Goal: Complete application form: Complete application form

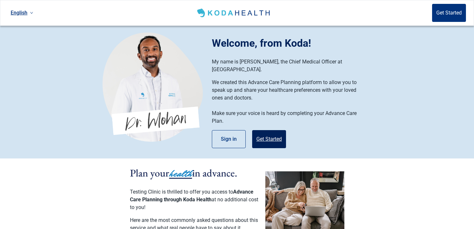
click at [267, 132] on button "Get Started" at bounding box center [269, 139] width 34 height 18
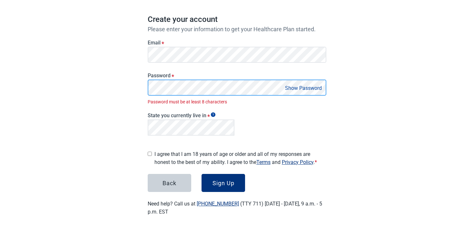
scroll to position [47, 0]
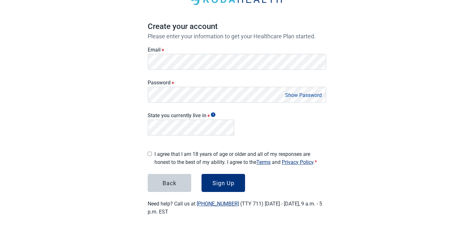
click at [141, 149] on main "Create your account Please enter your information to get your Healthcare Plan s…" at bounding box center [236, 97] width 209 height 268
click at [191, 158] on label "I agree that I am 18 years of age or older and all of my responses are honest t…" at bounding box center [240, 158] width 172 height 16
click at [237, 179] on button "Sign Up" at bounding box center [223, 183] width 44 height 18
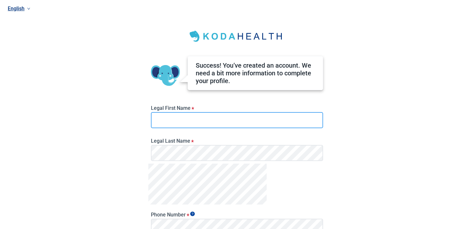
click at [225, 122] on input "Legal First Name *" at bounding box center [237, 120] width 172 height 16
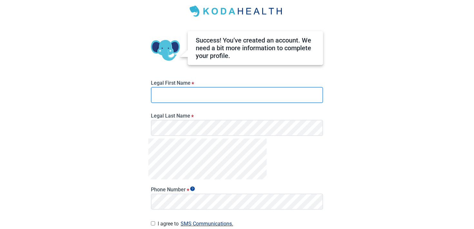
scroll to position [26, 0]
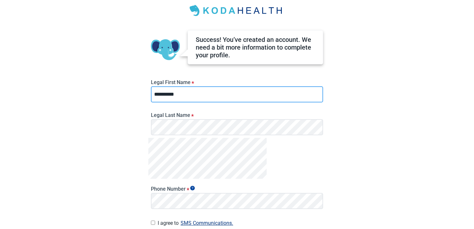
type input "*********"
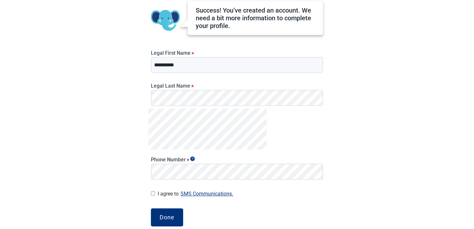
scroll to position [61, 0]
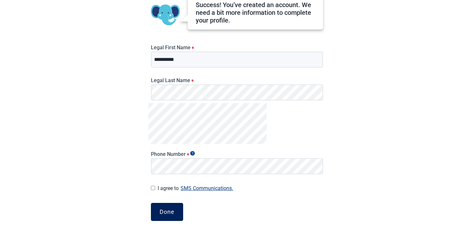
click at [176, 213] on button "Done" at bounding box center [167, 212] width 32 height 18
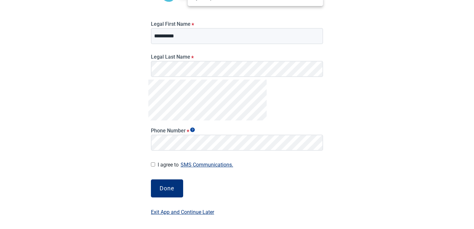
scroll to position [84, 0]
click at [178, 183] on button "Done" at bounding box center [167, 188] width 32 height 18
click at [160, 191] on div "Done" at bounding box center [167, 188] width 15 height 6
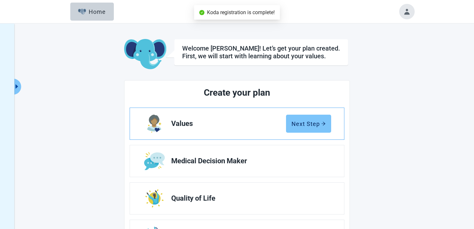
click at [314, 129] on button "Next Step" at bounding box center [308, 124] width 45 height 18
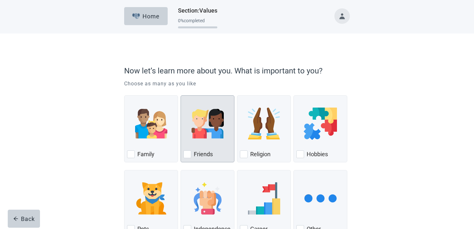
click at [206, 138] on img "Friends, checkbox, not checked" at bounding box center [207, 124] width 32 height 32
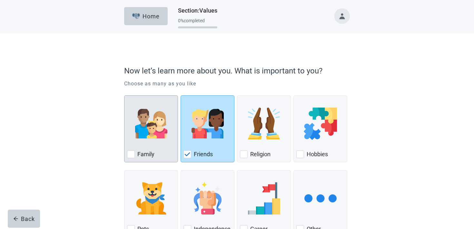
click at [163, 141] on div "Family, checkbox, not checked" at bounding box center [151, 123] width 48 height 51
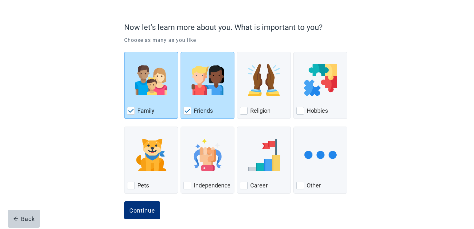
scroll to position [48, 0]
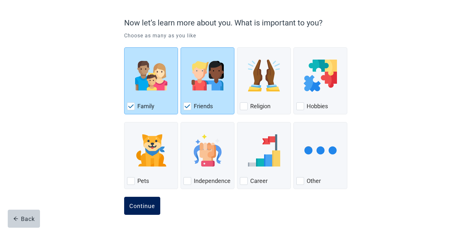
click at [142, 204] on div "Continue" at bounding box center [142, 206] width 26 height 6
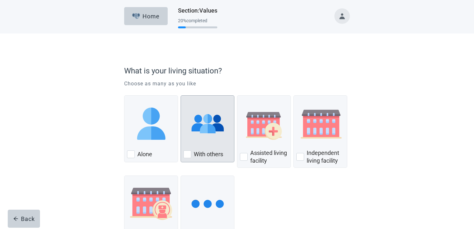
click at [195, 145] on div "With Others, checkbox, not checked" at bounding box center [207, 123] width 48 height 51
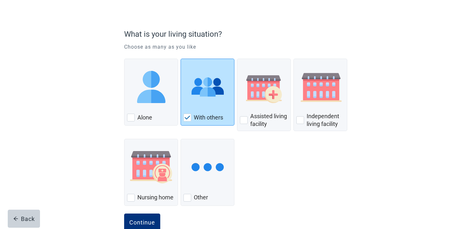
scroll to position [53, 0]
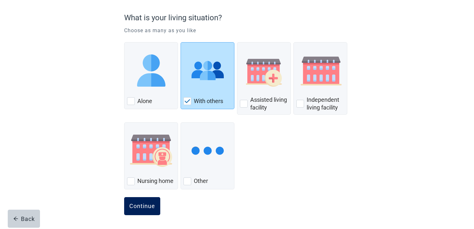
click at [153, 204] on div "Continue" at bounding box center [142, 206] width 26 height 6
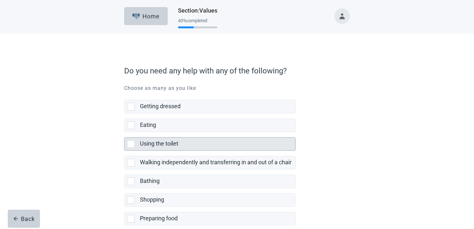
click at [173, 137] on div "Using the toilet" at bounding box center [209, 144] width 171 height 14
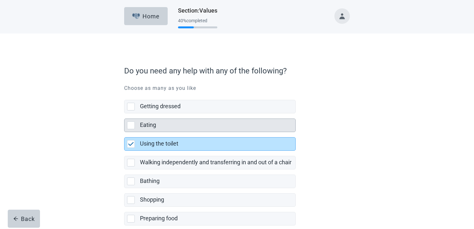
click at [172, 124] on div "Eating" at bounding box center [215, 125] width 151 height 8
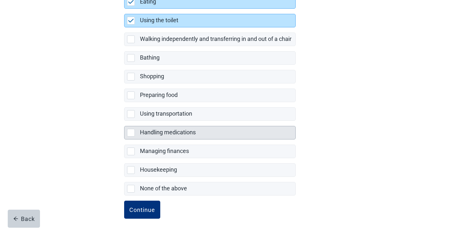
scroll to position [127, 0]
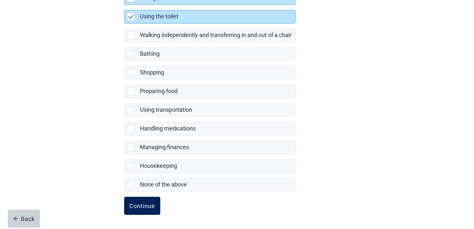
click at [132, 207] on div "Continue" at bounding box center [142, 206] width 26 height 6
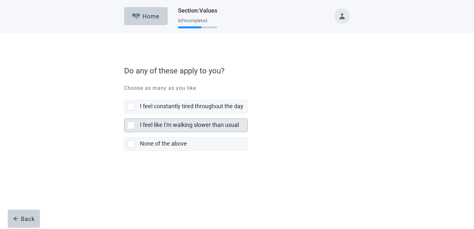
click at [163, 127] on label "I feel like I'm walking slower than usual" at bounding box center [189, 124] width 99 height 7
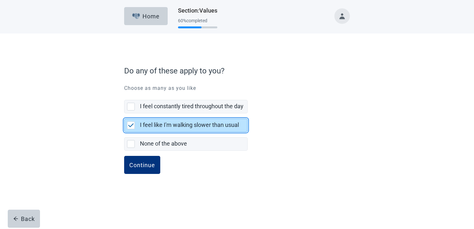
click at [136, 174] on div "Continue" at bounding box center [237, 172] width 226 height 32
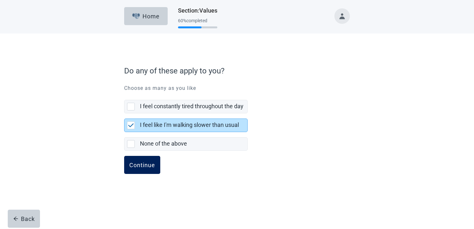
click at [137, 169] on button "Continue" at bounding box center [142, 165] width 36 height 18
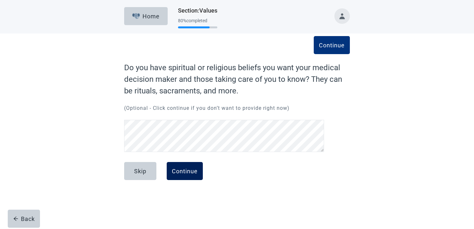
click at [186, 170] on div "Continue" at bounding box center [185, 171] width 26 height 6
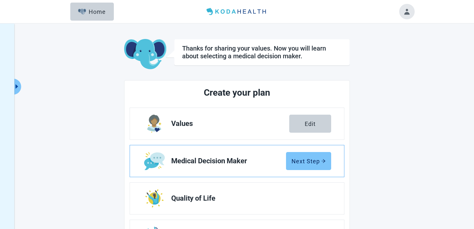
click at [301, 156] on button "Next Step" at bounding box center [308, 161] width 45 height 18
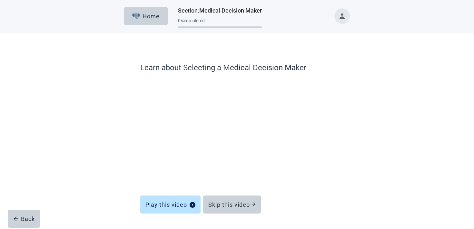
click at [237, 195] on div "Skip this video" at bounding box center [232, 202] width 58 height 18
click at [234, 202] on div "Skip this video" at bounding box center [231, 204] width 47 height 6
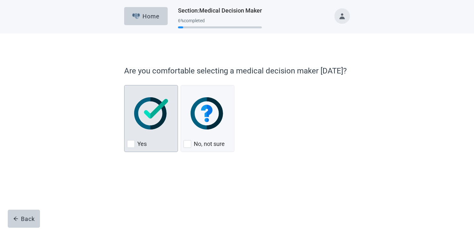
click at [143, 150] on div "Yes" at bounding box center [151, 118] width 54 height 67
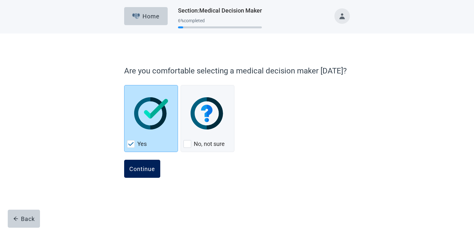
click at [138, 160] on button "Continue" at bounding box center [142, 169] width 36 height 18
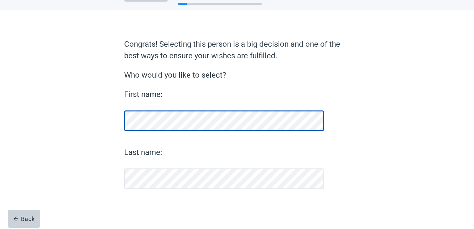
scroll to position [24, 0]
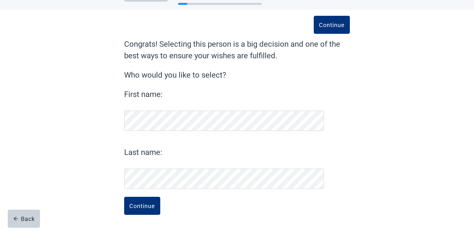
click at [124, 197] on button "Continue" at bounding box center [142, 206] width 36 height 18
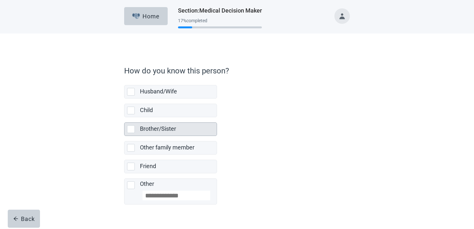
click at [160, 123] on div "Brother/Sister" at bounding box center [178, 129] width 77 height 13
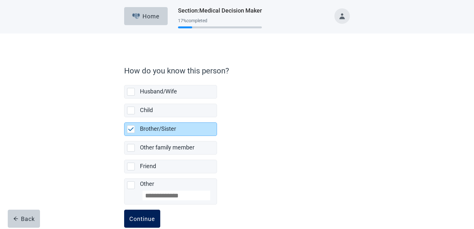
click at [139, 224] on button "Continue" at bounding box center [142, 219] width 36 height 18
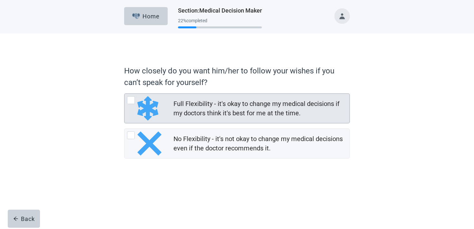
click at [211, 110] on div "Full Flexibility - it's okay to change my medical decisions if my doctors think…" at bounding box center [259, 108] width 172 height 19
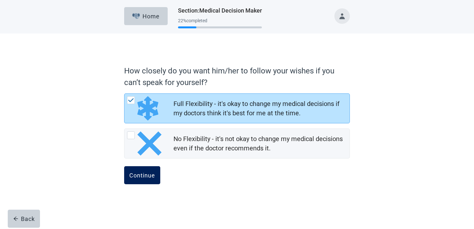
click at [149, 179] on button "Continue" at bounding box center [142, 175] width 36 height 18
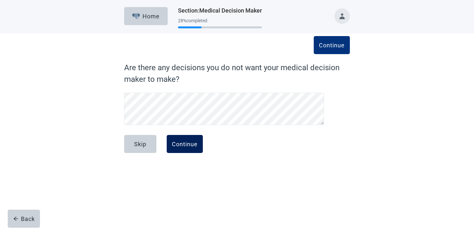
click at [177, 136] on button "Continue" at bounding box center [185, 144] width 36 height 18
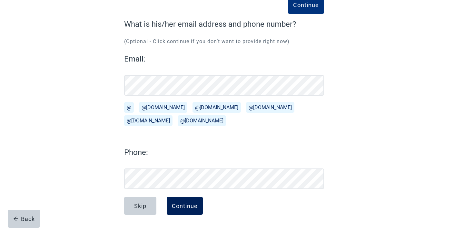
click at [178, 203] on div "Continue" at bounding box center [185, 206] width 26 height 6
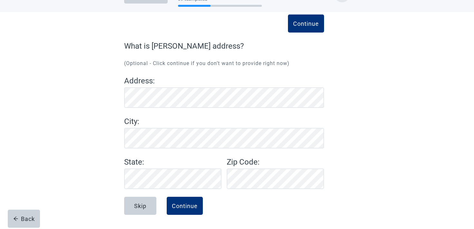
scroll to position [22, 0]
click at [188, 201] on button "Continue" at bounding box center [185, 206] width 36 height 18
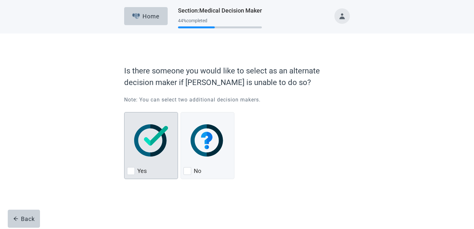
click at [153, 140] on img "Yes, checkbox, not checked" at bounding box center [151, 140] width 34 height 32
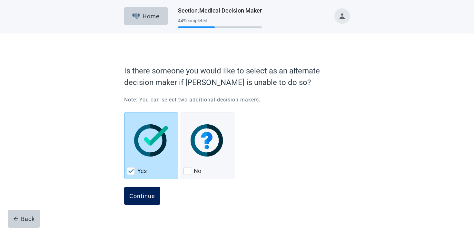
click at [140, 194] on div "Continue" at bounding box center [142, 196] width 26 height 6
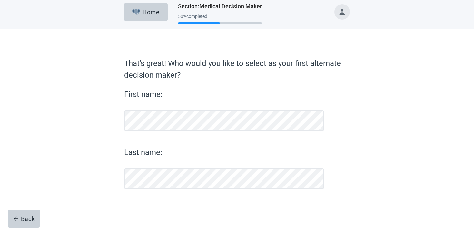
scroll to position [4, 0]
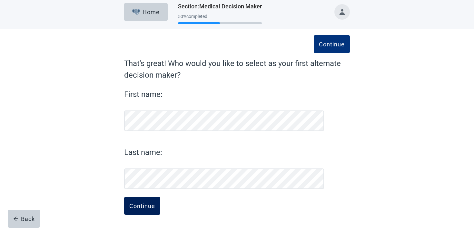
click at [139, 201] on button "Continue" at bounding box center [142, 206] width 36 height 18
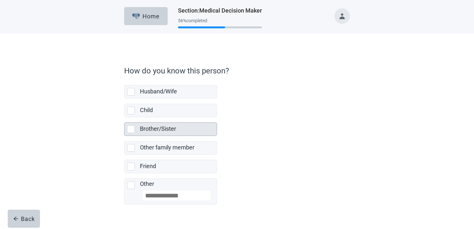
click at [160, 125] on div "Brother/Sister" at bounding box center [176, 129] width 73 height 8
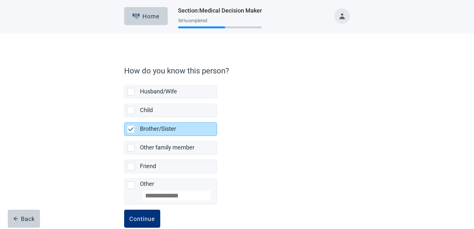
click at [148, 209] on form "How do you know this person? Husband/Wife Child Brother/Sister Other family mem…" at bounding box center [237, 152] width 226 height 180
click at [146, 218] on div "Continue" at bounding box center [142, 219] width 26 height 6
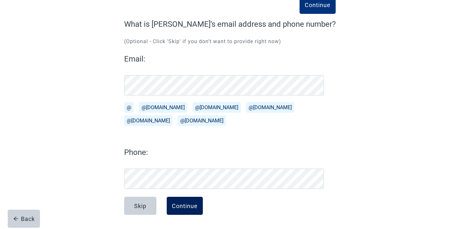
click at [176, 203] on div "Continue" at bounding box center [185, 206] width 26 height 6
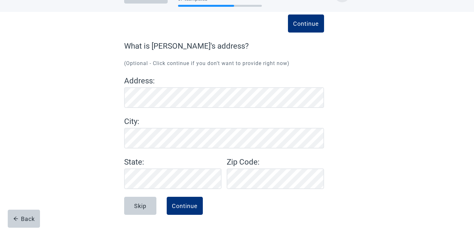
scroll to position [22, 0]
click at [198, 207] on button "Continue" at bounding box center [185, 206] width 36 height 18
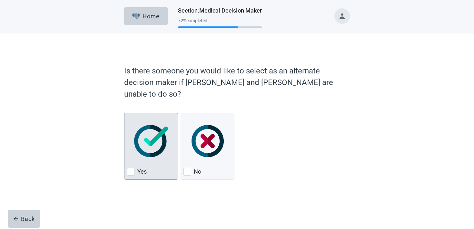
click at [137, 141] on img "Yes, checkbox, not checked" at bounding box center [151, 141] width 34 height 32
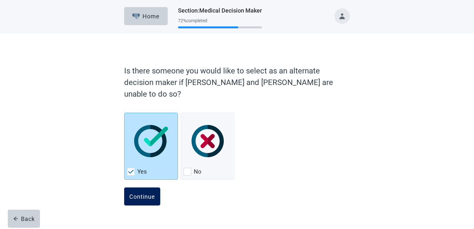
click at [140, 188] on button "Continue" at bounding box center [142, 197] width 36 height 18
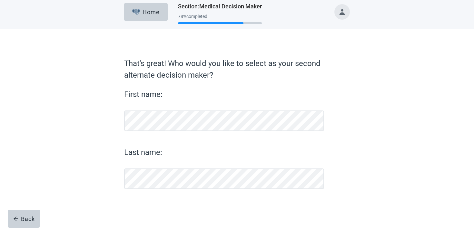
scroll to position [4, 0]
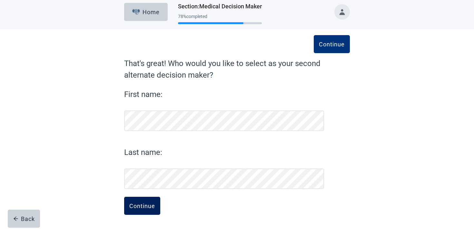
click at [138, 209] on button "Continue" at bounding box center [142, 206] width 36 height 18
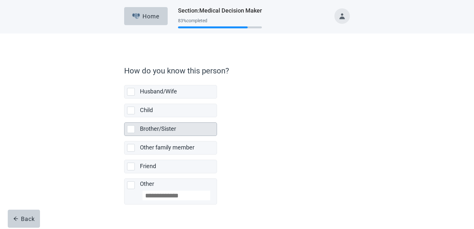
click at [154, 134] on div "Brother/Sister" at bounding box center [178, 129] width 77 height 13
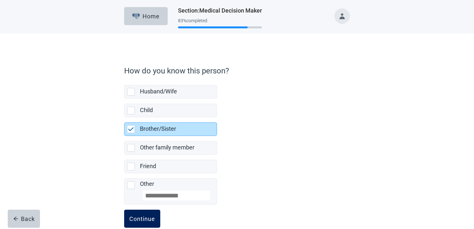
click at [150, 219] on div "Continue" at bounding box center [142, 219] width 26 height 6
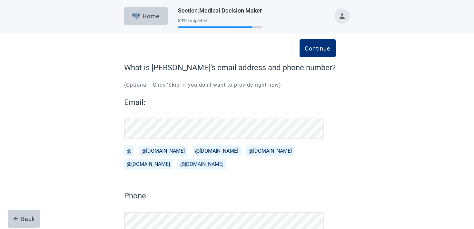
click at [342, 14] on button "Toggle account menu" at bounding box center [341, 15] width 15 height 15
click at [342, 21] on button "Toggle account menu" at bounding box center [341, 15] width 15 height 15
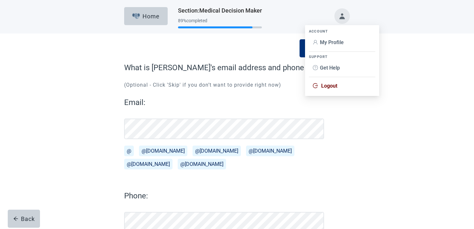
click at [337, 36] on li "My Profile" at bounding box center [342, 42] width 66 height 12
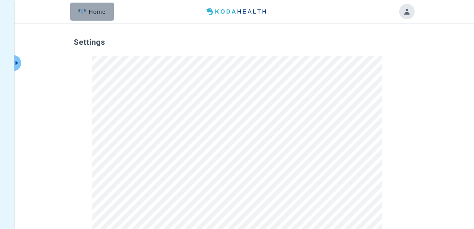
click at [105, 18] on button "Home" at bounding box center [92, 12] width 44 height 18
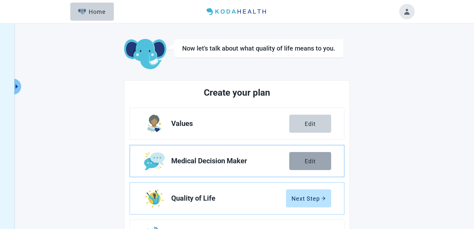
click at [310, 169] on button "Edit" at bounding box center [310, 161] width 42 height 18
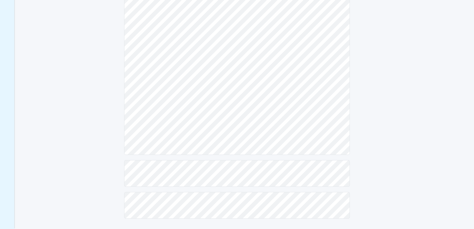
scroll to position [145, 0]
click at [296, 190] on div "Select the information you want to edit" at bounding box center [237, 56] width 226 height 325
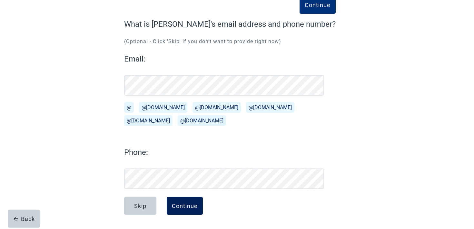
click at [181, 203] on div "Continue" at bounding box center [185, 206] width 26 height 6
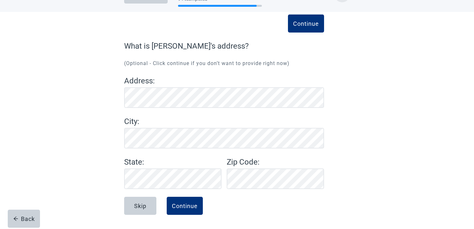
scroll to position [22, 0]
click at [161, 149] on div "Address : City : State : Zip Code :" at bounding box center [224, 132] width 200 height 114
click at [189, 212] on button "Continue" at bounding box center [185, 206] width 36 height 18
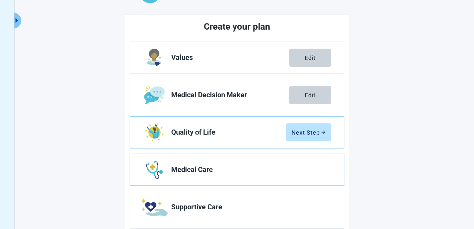
scroll to position [64, 0]
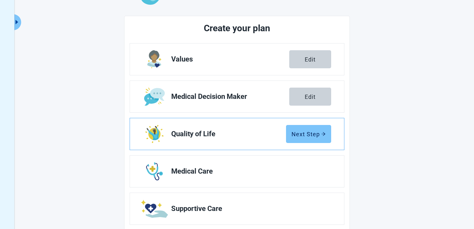
click at [308, 135] on div "Next Step" at bounding box center [308, 134] width 34 height 6
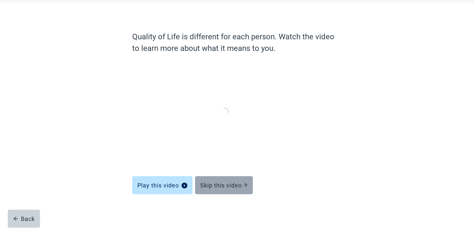
click at [234, 183] on div "Skip this video" at bounding box center [223, 185] width 47 height 6
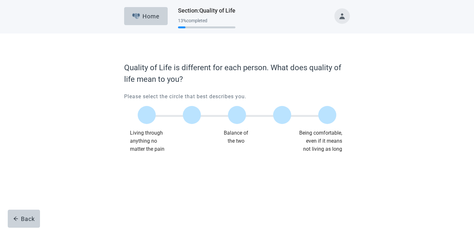
click at [290, 110] on div "Main content" at bounding box center [281, 115] width 45 height 29
click at [283, 113] on label "Main content" at bounding box center [282, 115] width 18 height 18
click at [151, 169] on div "Continue" at bounding box center [142, 166] width 26 height 6
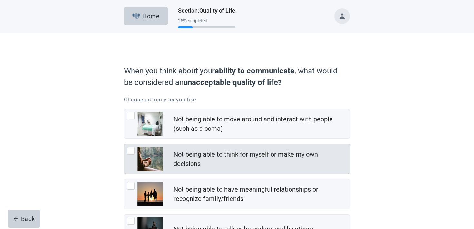
click at [191, 155] on div "Not being able to think for myself or make my own decisions" at bounding box center [259, 159] width 172 height 19
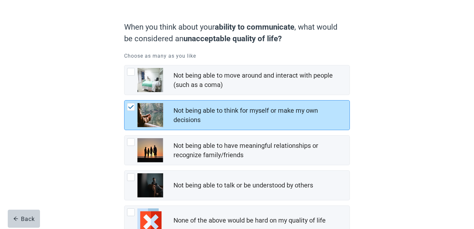
scroll to position [90, 0]
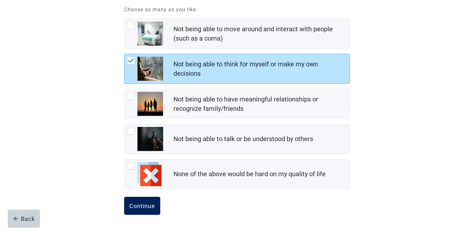
click at [147, 205] on div "Continue" at bounding box center [142, 206] width 26 height 6
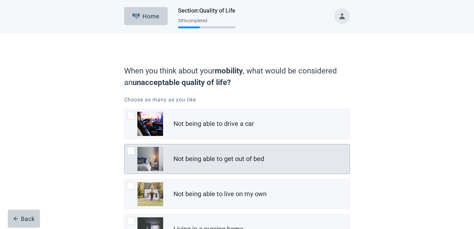
click at [199, 164] on div "Not being able to get out of bed" at bounding box center [261, 159] width 176 height 13
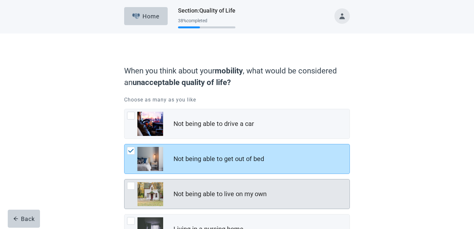
click at [190, 181] on div "Not being able to live on my own" at bounding box center [236, 193] width 225 height 29
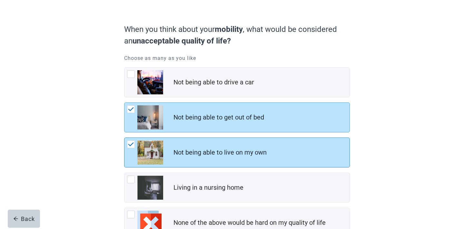
scroll to position [90, 0]
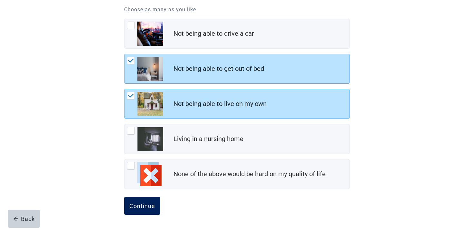
click at [146, 210] on button "Continue" at bounding box center [142, 206] width 36 height 18
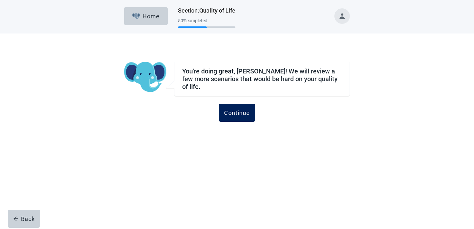
click at [238, 111] on div "Continue" at bounding box center [237, 113] width 26 height 6
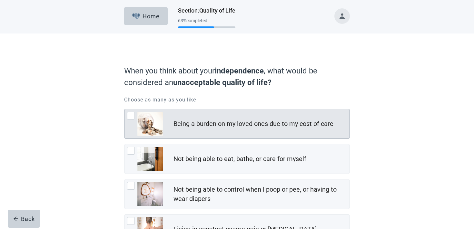
click at [236, 118] on div "Being a burden on my loved ones due to my cost of care" at bounding box center [261, 124] width 176 height 13
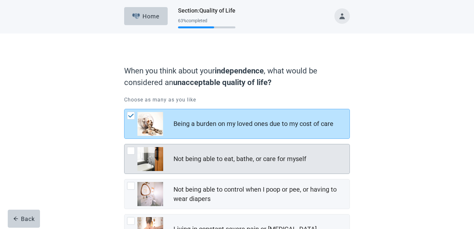
click at [213, 164] on div "Not being able to eat, bathe, or care for myself" at bounding box center [261, 159] width 176 height 13
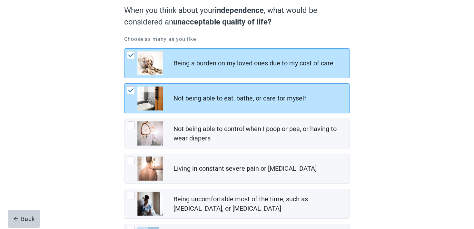
scroll to position [125, 0]
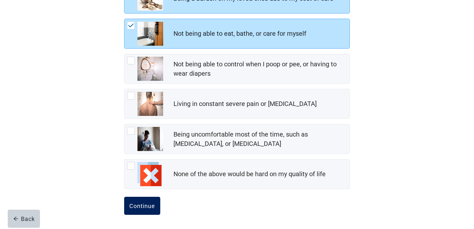
click at [150, 200] on button "Continue" at bounding box center [142, 206] width 36 height 18
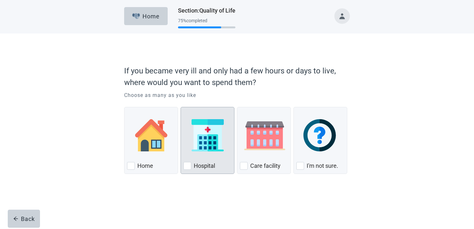
click at [211, 142] on img "Hospital, checkbox, not checked" at bounding box center [207, 135] width 32 height 32
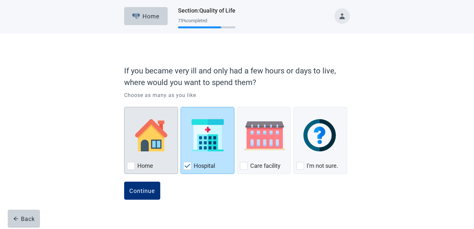
click at [151, 146] on img "Home, checkbox, not checked" at bounding box center [151, 135] width 32 height 32
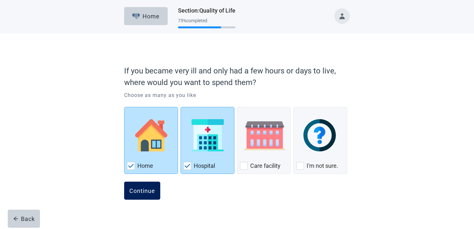
click at [142, 189] on div "Continue" at bounding box center [142, 191] width 26 height 6
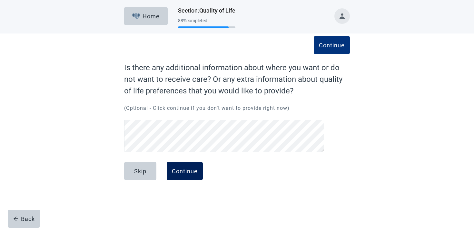
click at [176, 177] on button "Continue" at bounding box center [185, 171] width 36 height 18
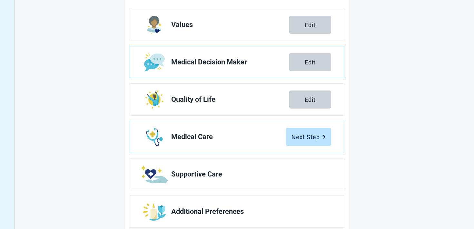
scroll to position [116, 0]
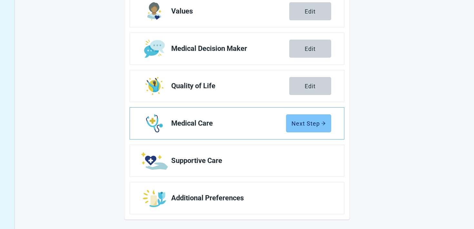
click at [314, 119] on button "Next Step" at bounding box center [308, 123] width 45 height 18
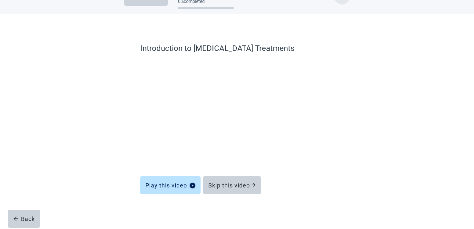
scroll to position [19, 0]
click at [218, 178] on button "Skip this video" at bounding box center [232, 185] width 58 height 18
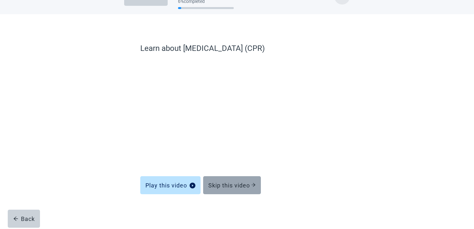
click at [217, 182] on div "Skip this video" at bounding box center [231, 185] width 47 height 6
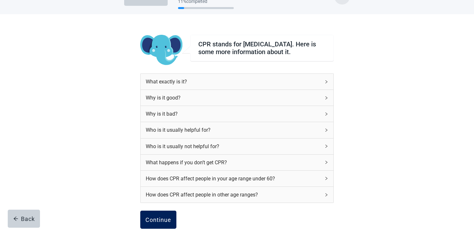
click at [163, 219] on button "Continue" at bounding box center [158, 220] width 36 height 18
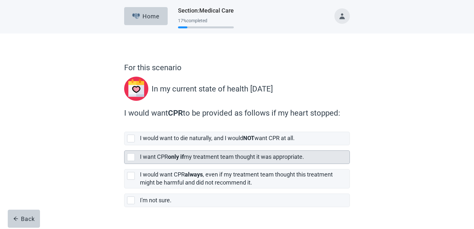
click at [177, 152] on div "I want CPR only if my treatment team thought it was appropriate." at bounding box center [244, 157] width 209 height 13
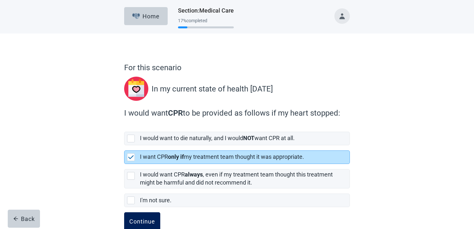
click at [142, 217] on button "Continue" at bounding box center [142, 221] width 36 height 18
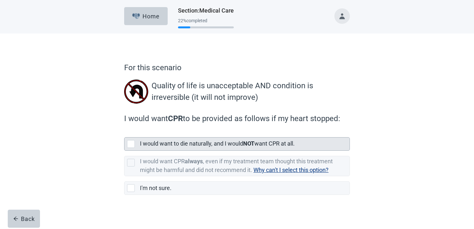
click at [182, 148] on div "I would want to die naturally, and I would NOT want CPR at all." at bounding box center [244, 144] width 209 height 13
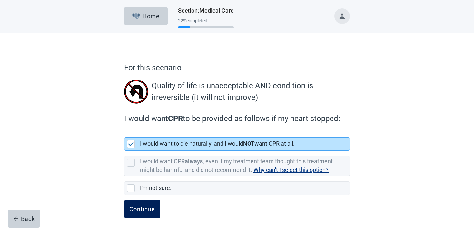
click at [149, 203] on button "Continue" at bounding box center [142, 209] width 36 height 18
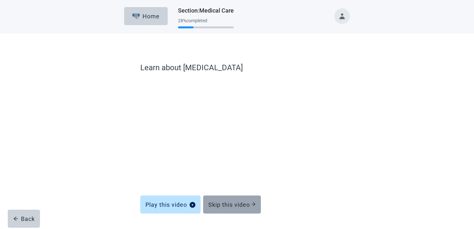
click at [230, 212] on button "Skip this video" at bounding box center [232, 205] width 58 height 18
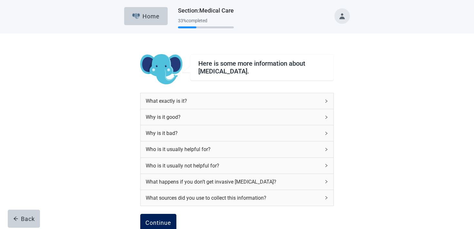
click at [168, 220] on div "Continue" at bounding box center [158, 223] width 26 height 6
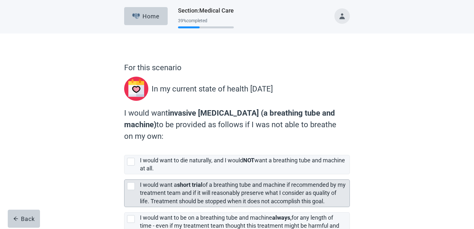
click at [185, 186] on strong "short trial" at bounding box center [189, 184] width 25 height 7
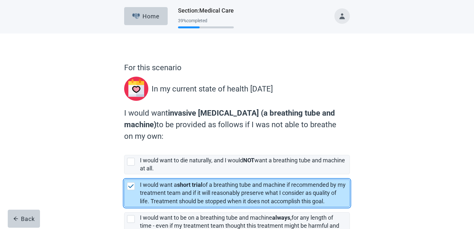
scroll to position [67, 0]
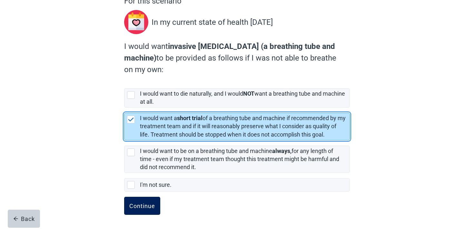
click at [148, 203] on div "Continue" at bounding box center [142, 206] width 26 height 6
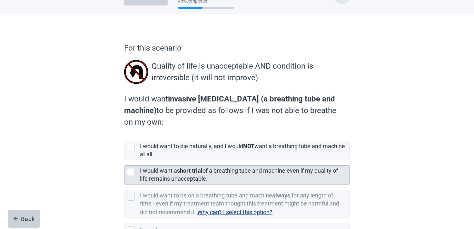
scroll to position [41, 0]
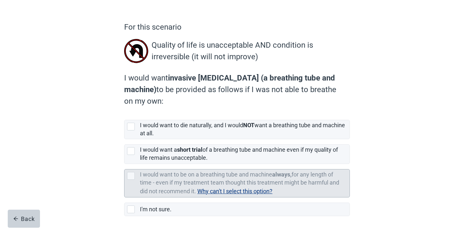
click at [253, 191] on span "Why can't I select this option?" at bounding box center [234, 191] width 75 height 7
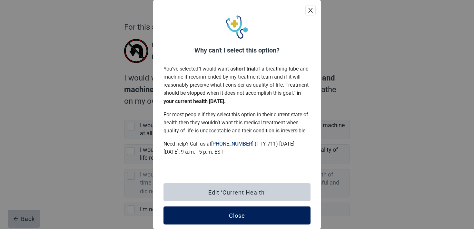
click at [226, 211] on button "Close" at bounding box center [236, 216] width 147 height 18
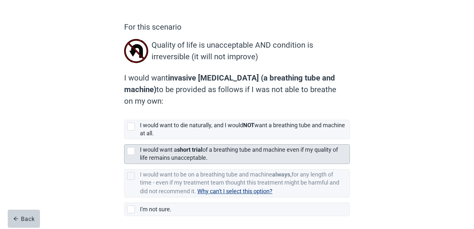
click at [172, 161] on label "I would want a short trial of a breathing tube and machine even if my quality o…" at bounding box center [239, 153] width 198 height 15
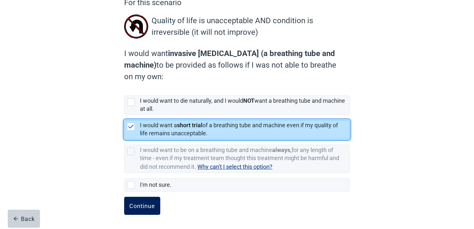
scroll to position [42, 0]
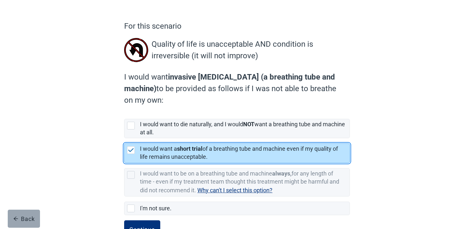
click at [30, 213] on button "Back" at bounding box center [24, 219] width 32 height 18
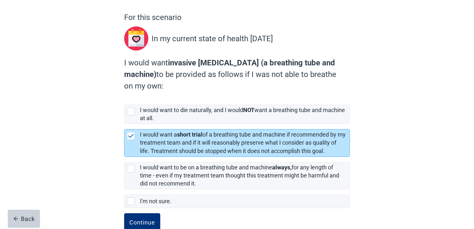
scroll to position [52, 0]
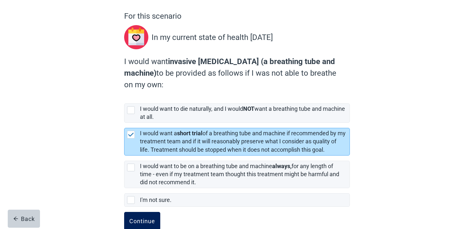
click at [137, 214] on button "Continue" at bounding box center [142, 221] width 36 height 18
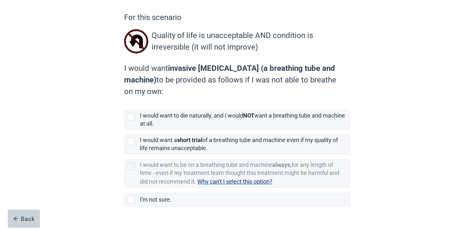
scroll to position [65, 0]
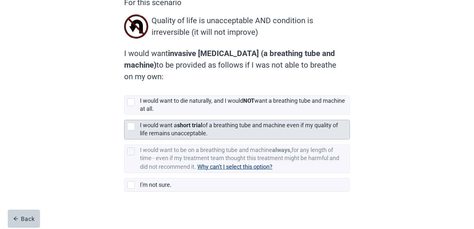
click at [162, 138] on div "I would want a short trial of a breathing tube and machine even if my quality o…" at bounding box center [244, 129] width 209 height 19
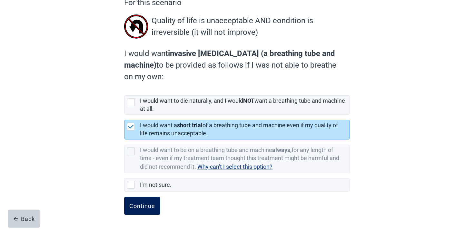
click at [136, 204] on div "Continue" at bounding box center [142, 206] width 26 height 6
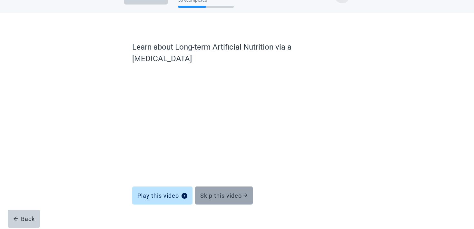
scroll to position [19, 0]
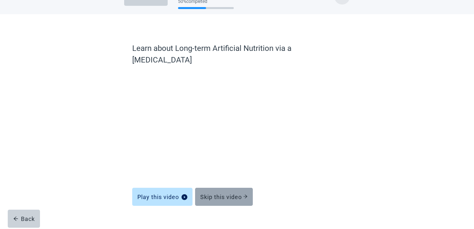
click at [222, 188] on button "Skip this video" at bounding box center [224, 197] width 58 height 18
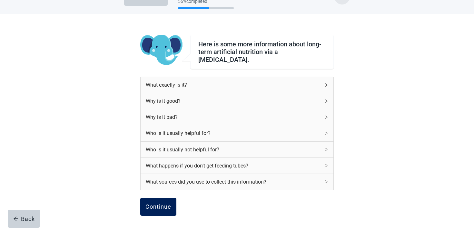
click at [165, 208] on button "Continue" at bounding box center [158, 207] width 36 height 18
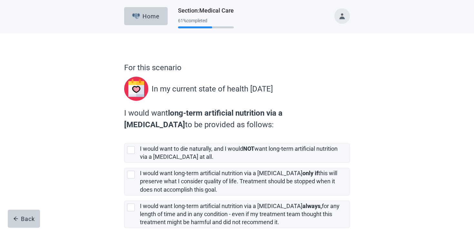
click at [165, 208] on label "I would want long-term artificial nutrition via a [MEDICAL_DATA] always, for an…" at bounding box center [239, 214] width 199 height 23
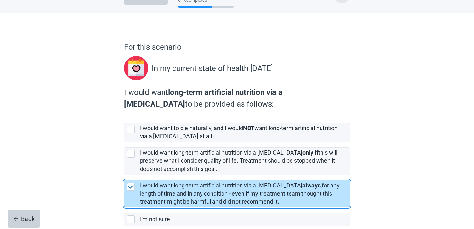
scroll to position [55, 0]
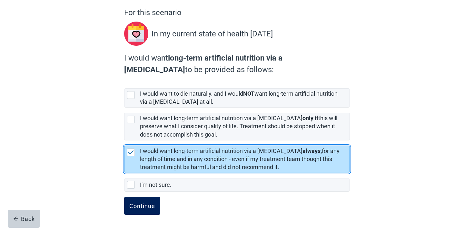
click at [141, 209] on button "Continue" at bounding box center [142, 206] width 36 height 18
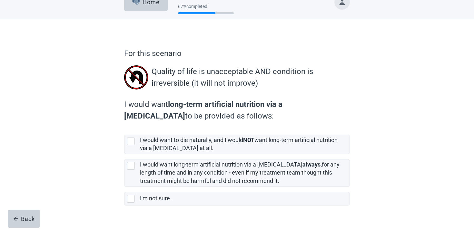
scroll to position [28, 0]
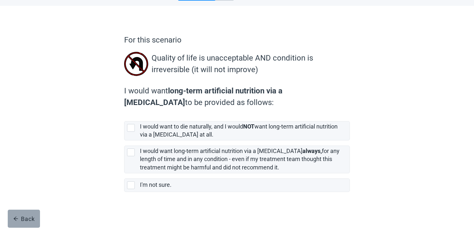
click at [25, 217] on div "Back" at bounding box center [24, 219] width 22 height 6
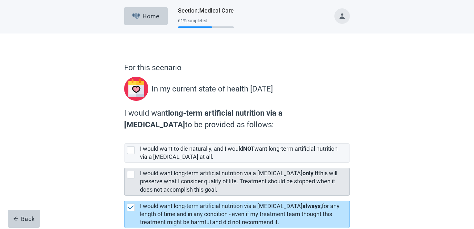
click at [170, 179] on label "I would want long-term artificial nutrition via a [MEDICAL_DATA] only if this w…" at bounding box center [238, 181] width 197 height 23
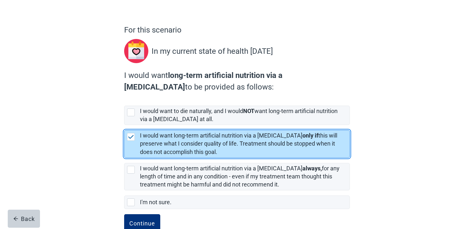
scroll to position [39, 0]
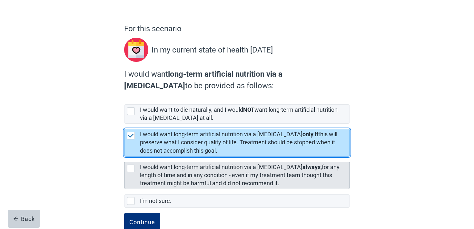
click at [172, 177] on label "I would want long-term artificial nutrition via a [MEDICAL_DATA] always, for an…" at bounding box center [239, 175] width 199 height 23
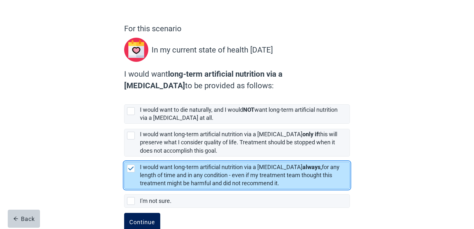
click at [150, 213] on button "Continue" at bounding box center [142, 222] width 36 height 18
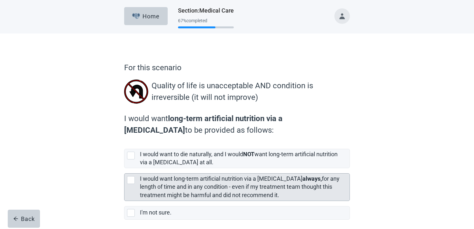
scroll to position [28, 0]
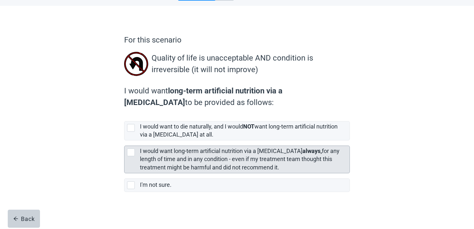
click at [177, 167] on label "I would want long-term artificial nutrition via a [MEDICAL_DATA] always, for an…" at bounding box center [239, 159] width 199 height 23
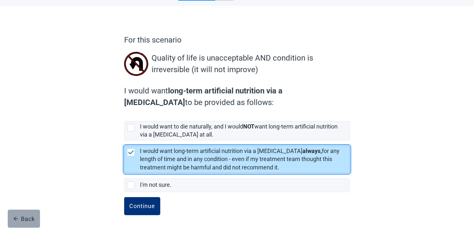
click at [29, 220] on div "Back" at bounding box center [24, 219] width 22 height 6
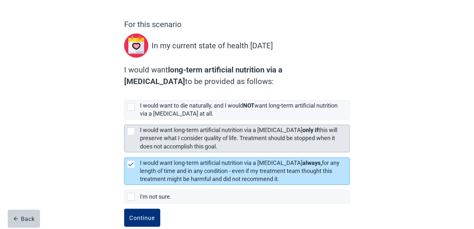
scroll to position [44, 0]
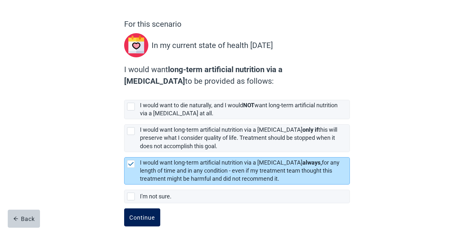
click at [149, 218] on div "Continue" at bounding box center [142, 217] width 26 height 6
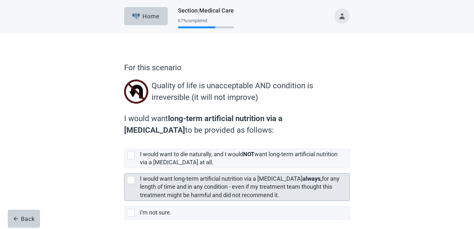
click at [161, 200] on div "I would want long-term artificial nutrition via a [MEDICAL_DATA] always, for an…" at bounding box center [244, 187] width 209 height 27
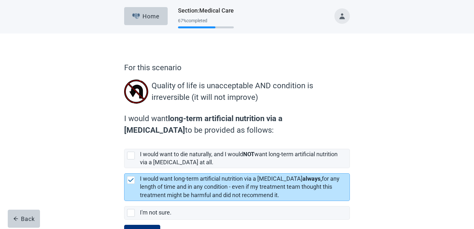
scroll to position [28, 0]
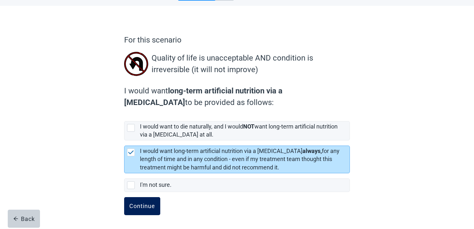
click at [147, 206] on div "Continue" at bounding box center [142, 206] width 26 height 6
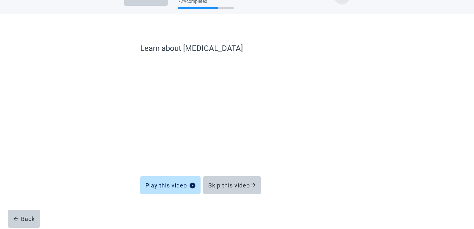
scroll to position [19, 0]
click at [228, 184] on div "Skip this video" at bounding box center [231, 185] width 47 height 6
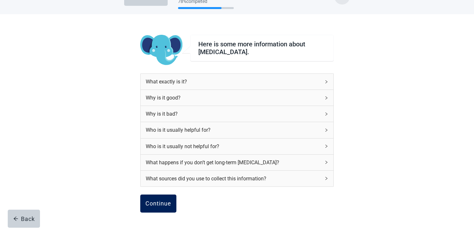
click at [165, 204] on div "Continue" at bounding box center [158, 203] width 26 height 6
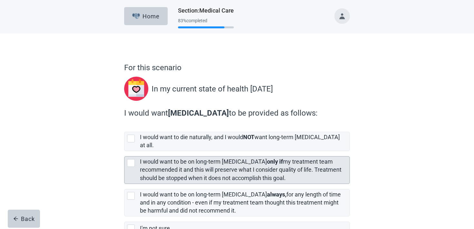
click at [181, 170] on label "I would want to be on long-term [MEDICAL_DATA] only if my treatment team recomm…" at bounding box center [240, 169] width 201 height 23
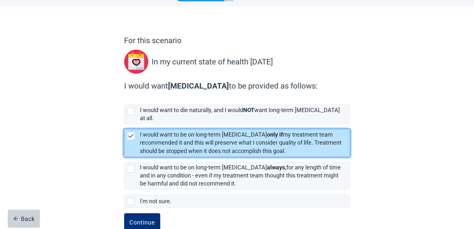
scroll to position [31, 0]
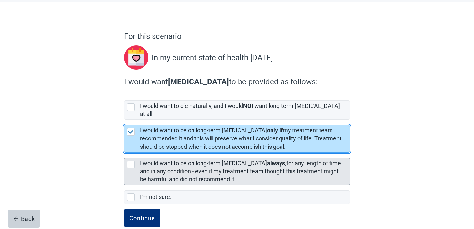
click at [173, 170] on label "I would want to be on long-term [MEDICAL_DATA] always, for any length of time a…" at bounding box center [240, 171] width 201 height 23
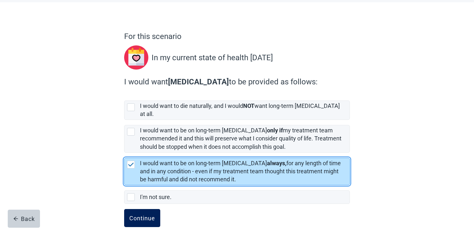
click at [147, 215] on div "Continue" at bounding box center [142, 218] width 26 height 6
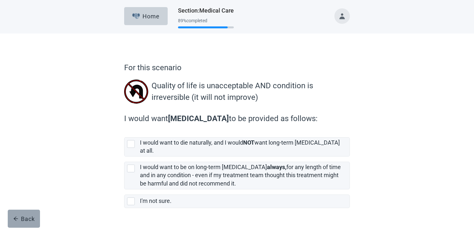
click at [23, 213] on button "Back" at bounding box center [24, 219] width 32 height 18
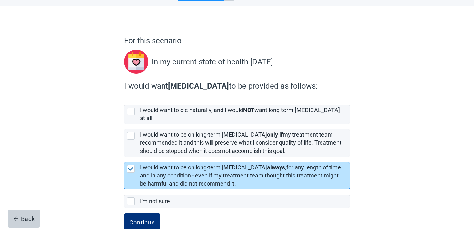
scroll to position [38, 0]
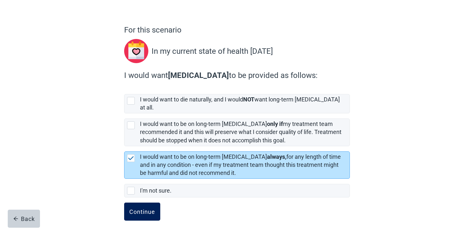
click at [132, 208] on div "Continue" at bounding box center [142, 211] width 26 height 6
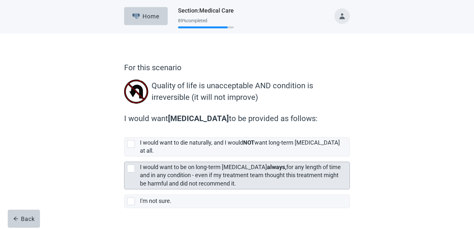
click at [174, 166] on label "I would want to be on long-term [MEDICAL_DATA] always, for any length of time a…" at bounding box center [240, 175] width 201 height 23
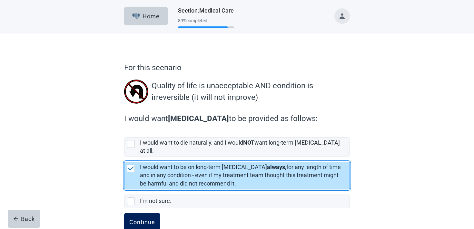
click at [132, 219] on div "Continue" at bounding box center [142, 222] width 26 height 6
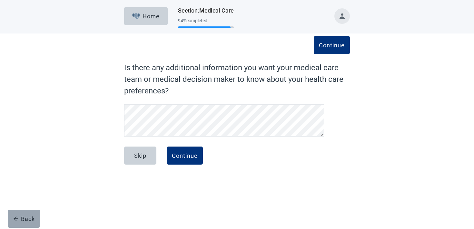
click at [13, 220] on button "Back" at bounding box center [24, 219] width 32 height 18
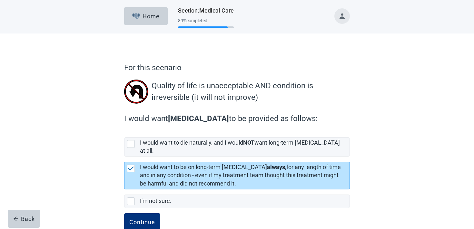
click at [13, 220] on button "Back" at bounding box center [24, 219] width 32 height 18
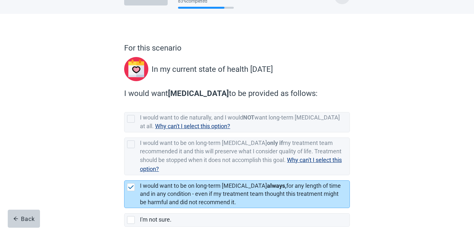
scroll to position [54, 0]
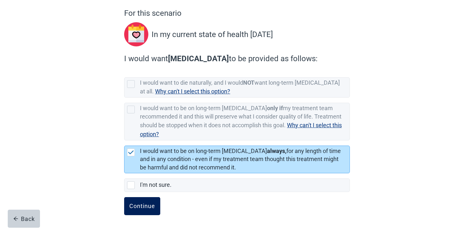
click at [136, 210] on button "Continue" at bounding box center [142, 206] width 36 height 18
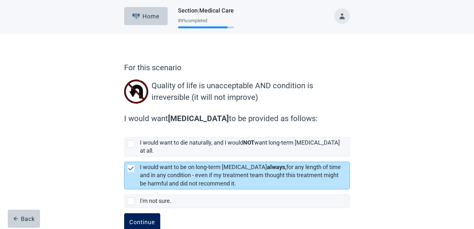
click at [145, 213] on button "Continue" at bounding box center [142, 222] width 36 height 18
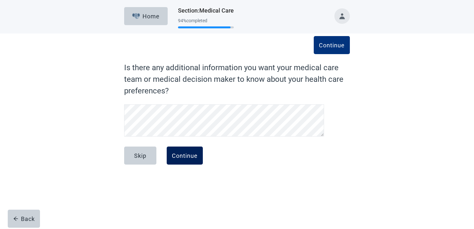
click at [197, 154] on div "Continue" at bounding box center [185, 155] width 26 height 6
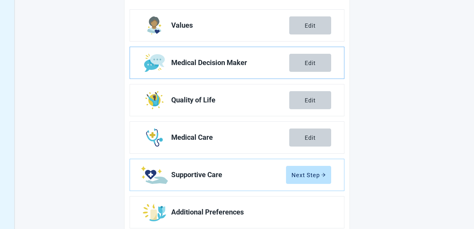
scroll to position [113, 0]
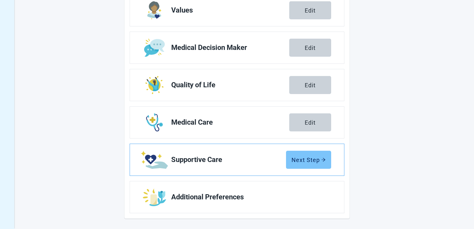
click at [306, 157] on div "Next Step" at bounding box center [308, 160] width 34 height 6
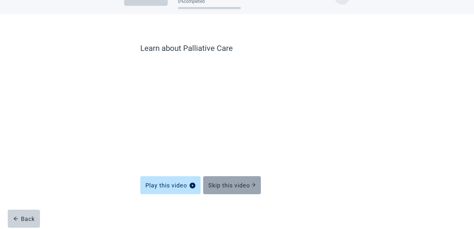
scroll to position [19, 0]
click at [247, 188] on div "Skip this video" at bounding box center [231, 185] width 47 height 6
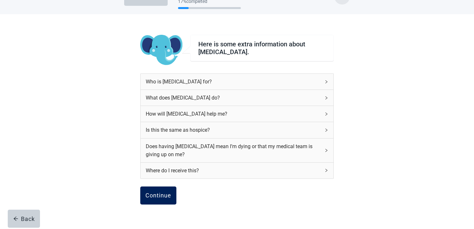
click at [166, 199] on button "Continue" at bounding box center [158, 196] width 36 height 18
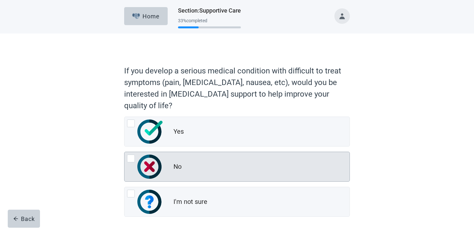
click at [167, 180] on div "No" at bounding box center [236, 166] width 225 height 29
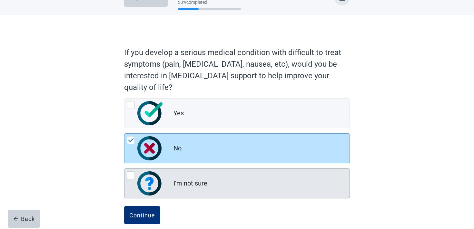
scroll to position [28, 0]
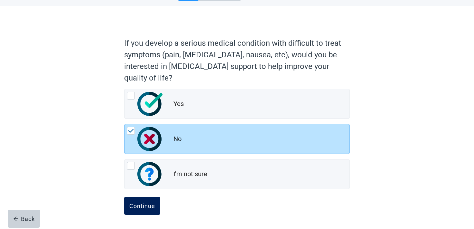
click at [141, 207] on div "Continue" at bounding box center [142, 206] width 26 height 6
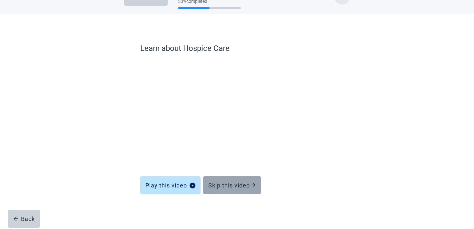
scroll to position [19, 0]
click at [221, 180] on button "Skip this video" at bounding box center [232, 185] width 58 height 18
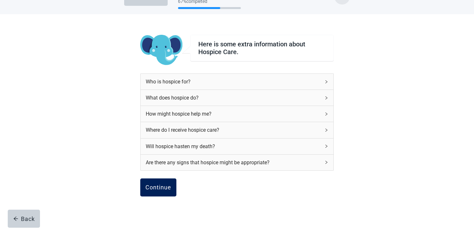
click at [154, 184] on div "Continue" at bounding box center [158, 187] width 26 height 6
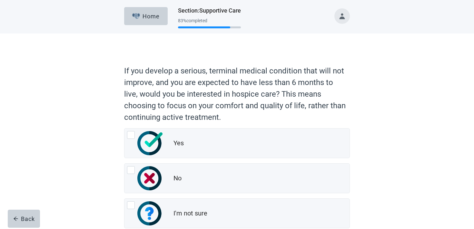
click at [154, 184] on img "No, radio button, not checked" at bounding box center [149, 178] width 24 height 24
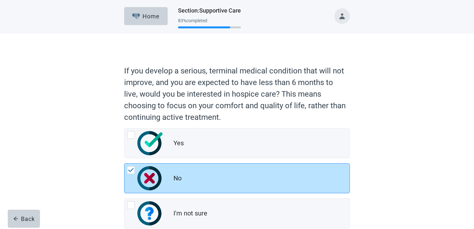
scroll to position [39, 0]
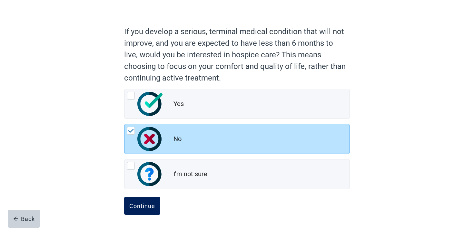
click at [154, 206] on div "Continue" at bounding box center [142, 206] width 26 height 6
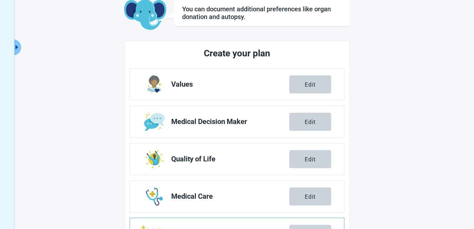
scroll to position [113, 0]
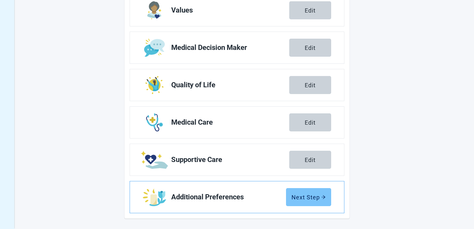
click at [303, 193] on button "Next Step" at bounding box center [308, 197] width 45 height 18
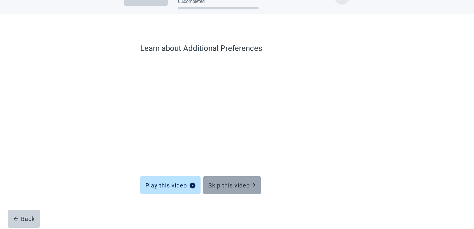
click at [237, 192] on button "Skip this video" at bounding box center [232, 185] width 58 height 18
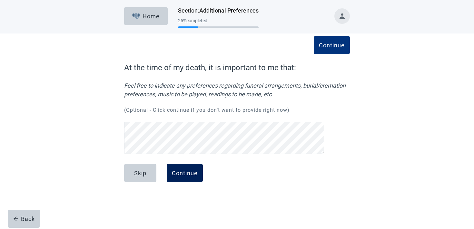
click at [185, 170] on div "Continue" at bounding box center [185, 173] width 26 height 6
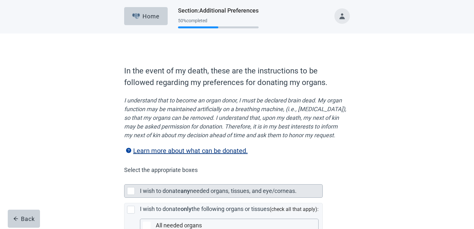
click at [175, 194] on label "I wish to donate" at bounding box center [160, 191] width 41 height 7
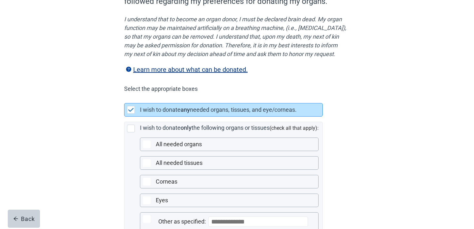
scroll to position [157, 0]
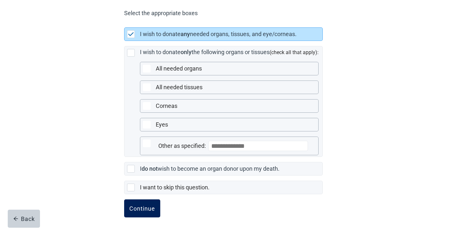
click at [149, 213] on button "Continue" at bounding box center [142, 208] width 36 height 18
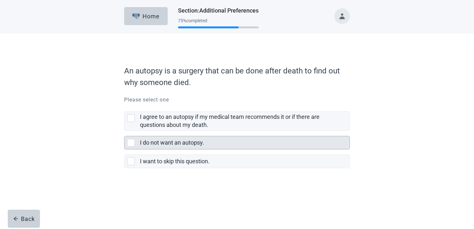
click at [170, 142] on label "I do not want an autopsy." at bounding box center [172, 142] width 64 height 7
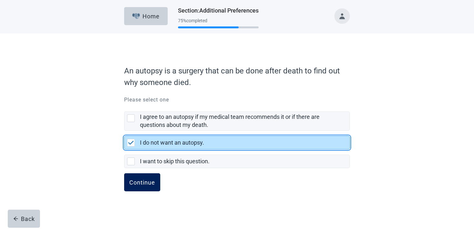
click at [143, 182] on div "Continue" at bounding box center [142, 182] width 26 height 6
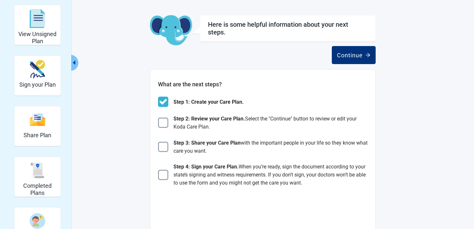
scroll to position [49, 0]
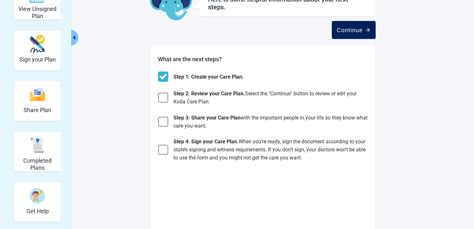
click at [360, 26] on button "Continue" at bounding box center [354, 30] width 44 height 18
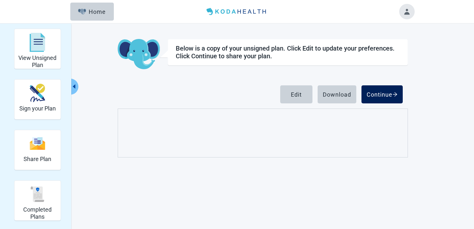
click at [380, 100] on button "Continue" at bounding box center [381, 94] width 41 height 18
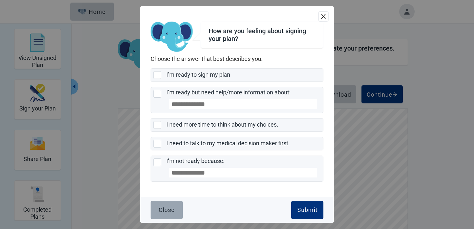
click at [157, 207] on button "Close" at bounding box center [166, 210] width 32 height 18
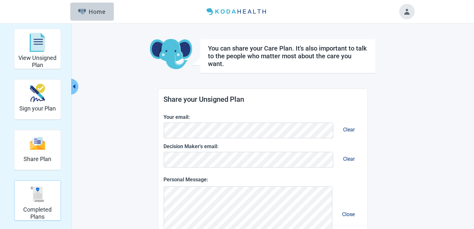
click at [45, 183] on div "Completed Plans" at bounding box center [37, 194] width 41 height 24
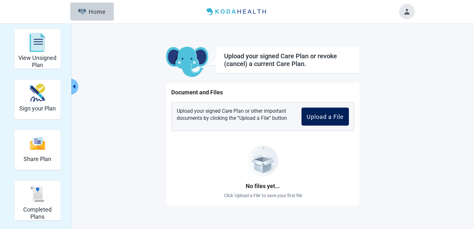
click at [336, 114] on div "Upload a File" at bounding box center [324, 116] width 37 height 6
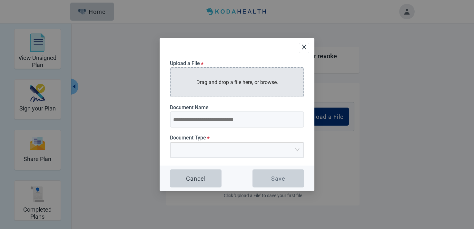
click at [212, 83] on p "Drag and drop a file here, or browse." at bounding box center [237, 82] width 82 height 8
type input "**********"
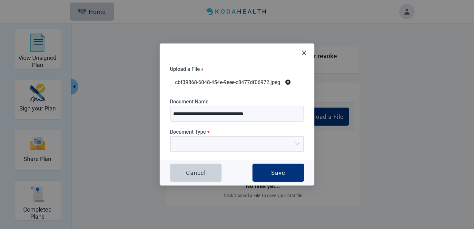
click at [288, 82] on icon "close-circle" at bounding box center [287, 82] width 5 height 5
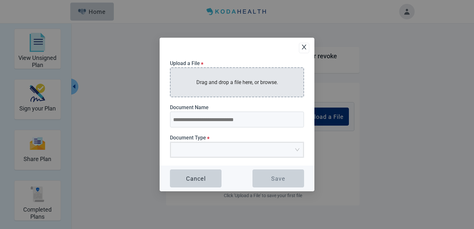
click at [227, 83] on p "Drag and drop a file here, or browse." at bounding box center [237, 82] width 82 height 8
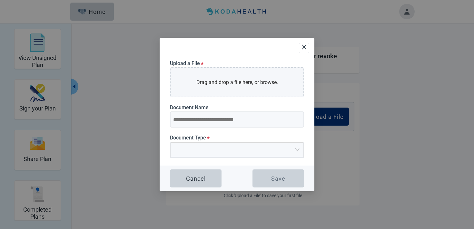
type input "**********"
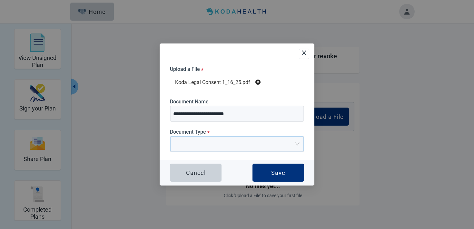
click at [188, 146] on input "Document Type *" at bounding box center [234, 142] width 121 height 10
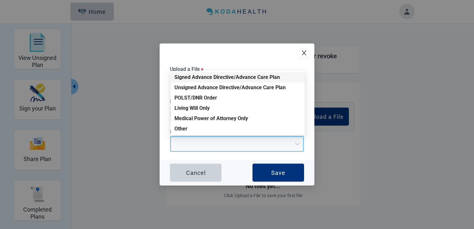
click at [196, 77] on div "Signed Advance Directive/Advance Care Plan" at bounding box center [237, 77] width 126 height 7
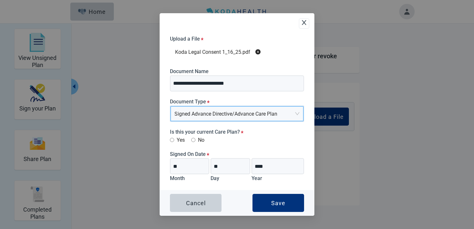
click at [175, 144] on div "**********" at bounding box center [237, 113] width 134 height 154
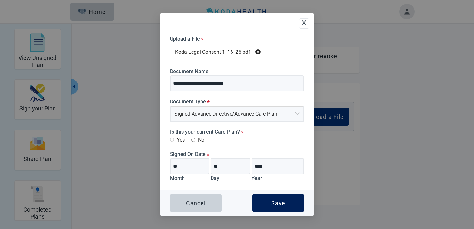
click at [258, 201] on button "Save" at bounding box center [278, 203] width 52 height 18
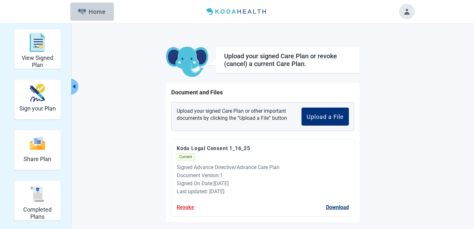
click at [403, 16] on button "Toggle account menu" at bounding box center [406, 11] width 15 height 15
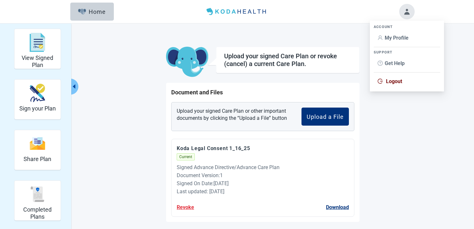
click at [397, 34] on span "My Profile" at bounding box center [406, 37] width 59 height 7
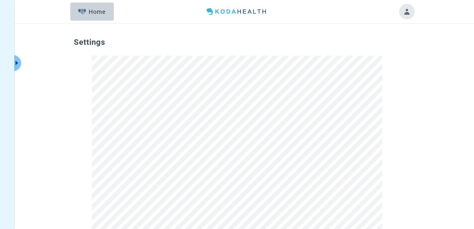
click at [411, 16] on button "Toggle account menu" at bounding box center [406, 11] width 15 height 15
click at [390, 83] on span "Logout" at bounding box center [394, 81] width 16 height 6
